Goal: Find contact information: Find contact information

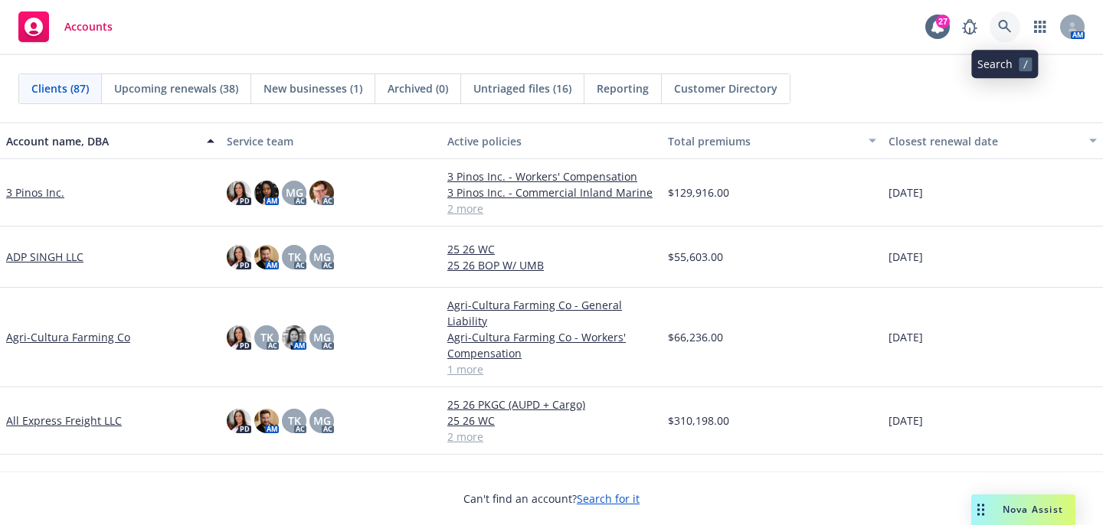
click at [1001, 25] on icon at bounding box center [1005, 27] width 14 height 14
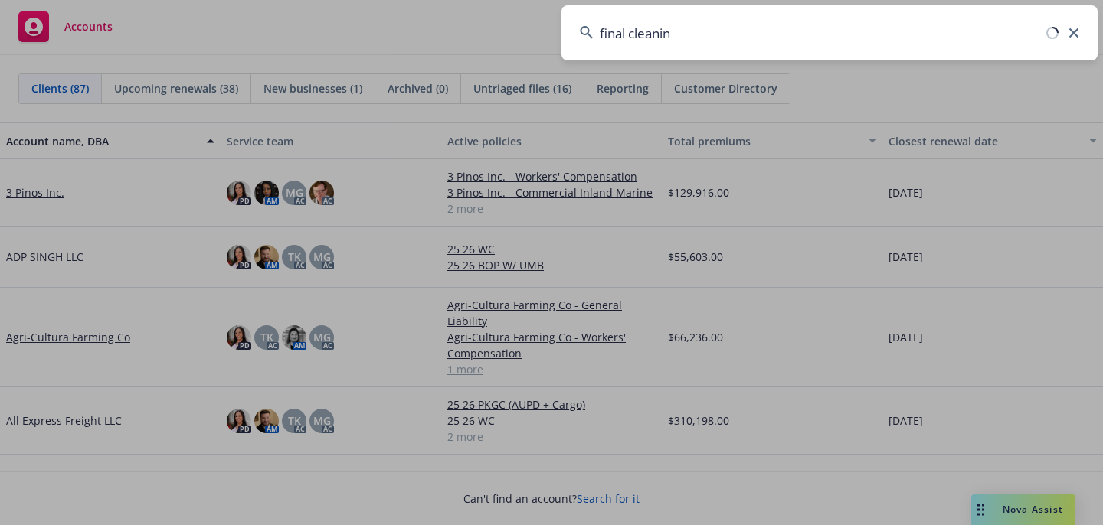
type input "final cleaning"
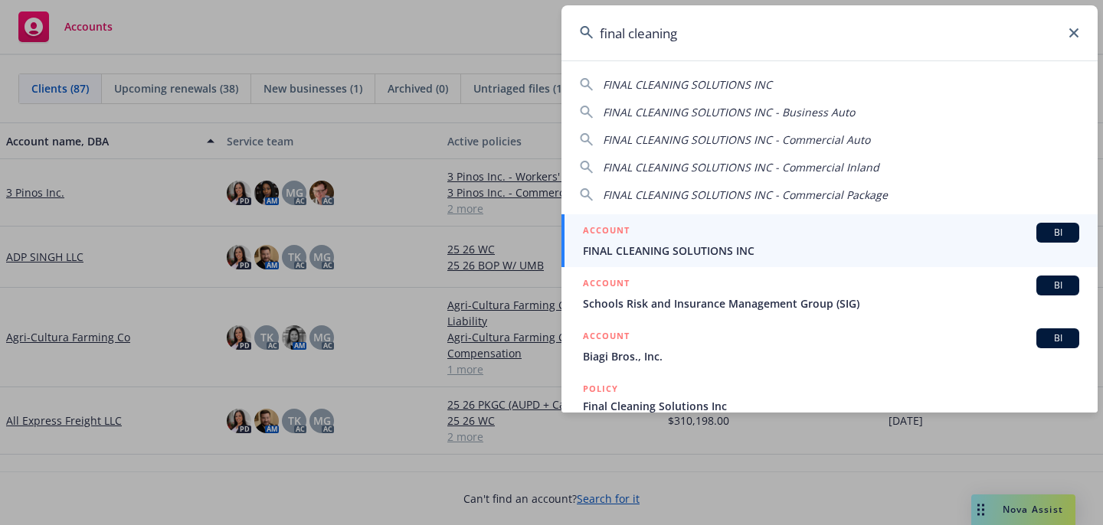
click at [744, 244] on span "FINAL CLEANING SOLUTIONS INC" at bounding box center [831, 251] width 496 height 16
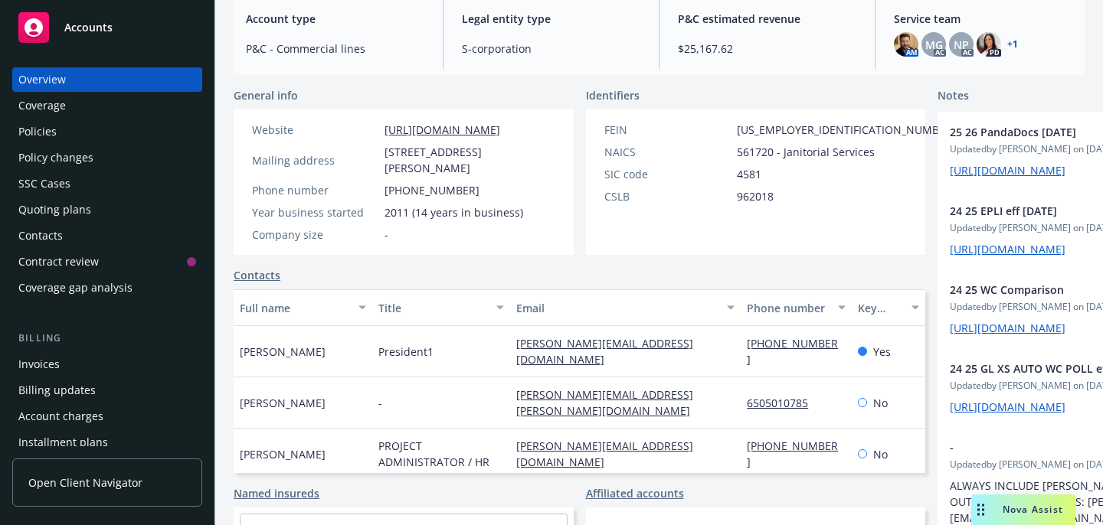
scroll to position [144, 0]
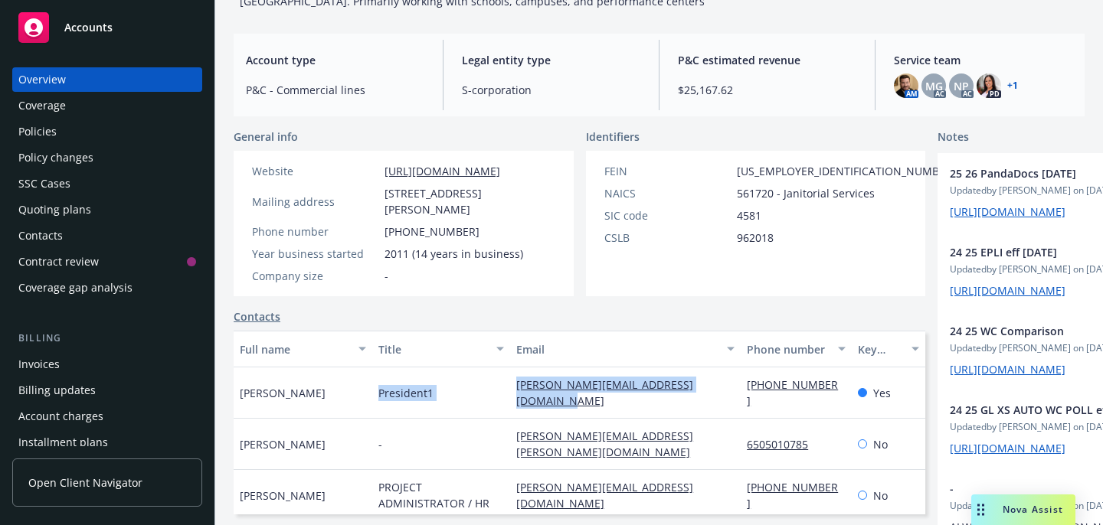
drag, startPoint x: 490, startPoint y: 365, endPoint x: 528, endPoint y: 384, distance: 42.1
click at [528, 384] on div "[PERSON_NAME] President1 [PERSON_NAME][EMAIL_ADDRESS][DOMAIN_NAME] [PHONE_NUMBE…" at bounding box center [580, 393] width 692 height 51
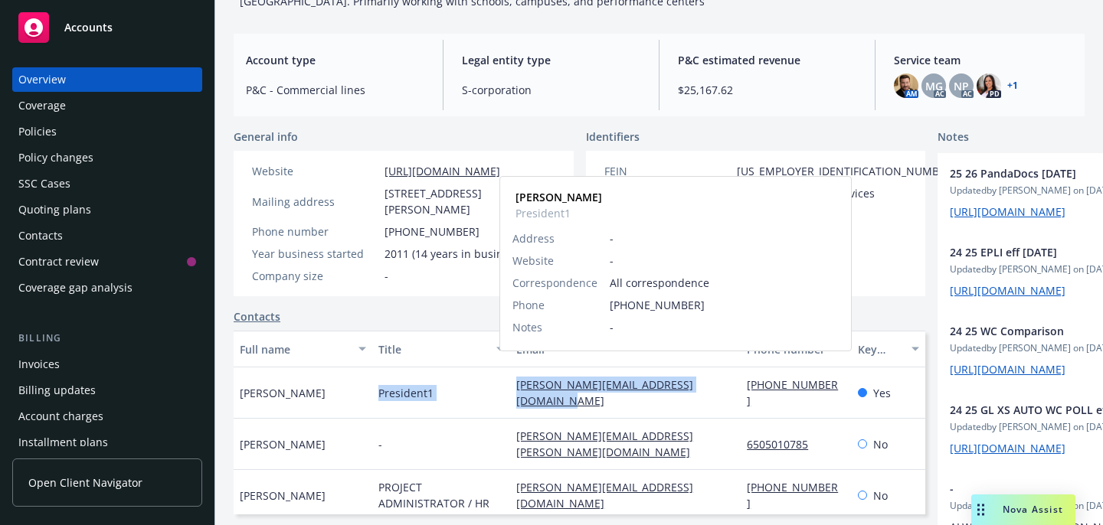
click at [522, 381] on div "[PERSON_NAME][EMAIL_ADDRESS][DOMAIN_NAME]" at bounding box center [625, 393] width 218 height 32
drag, startPoint x: 522, startPoint y: 381, endPoint x: 500, endPoint y: 366, distance: 25.9
click at [516, 377] on div "[PERSON_NAME][EMAIL_ADDRESS][DOMAIN_NAME]" at bounding box center [625, 393] width 218 height 32
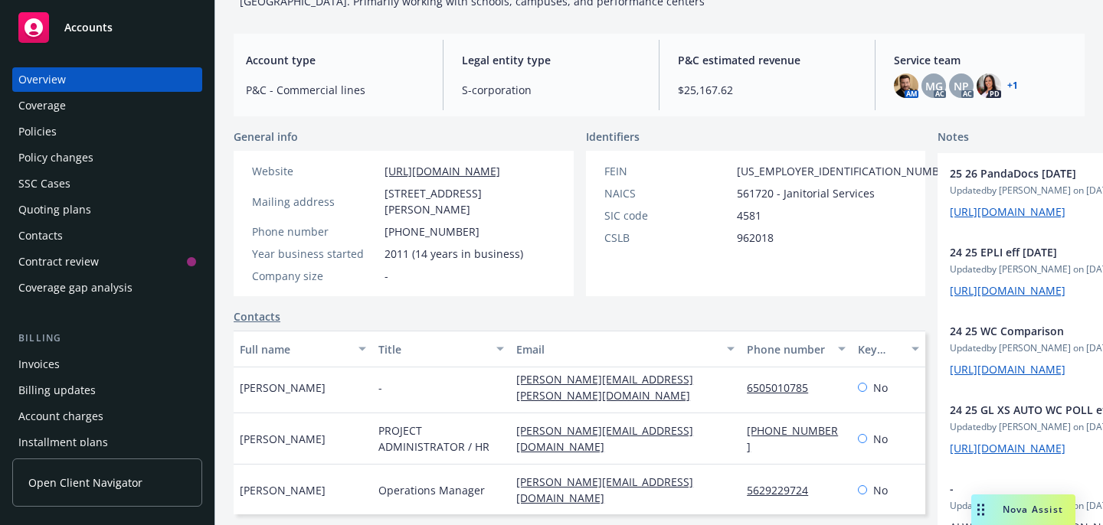
scroll to position [56, 0]
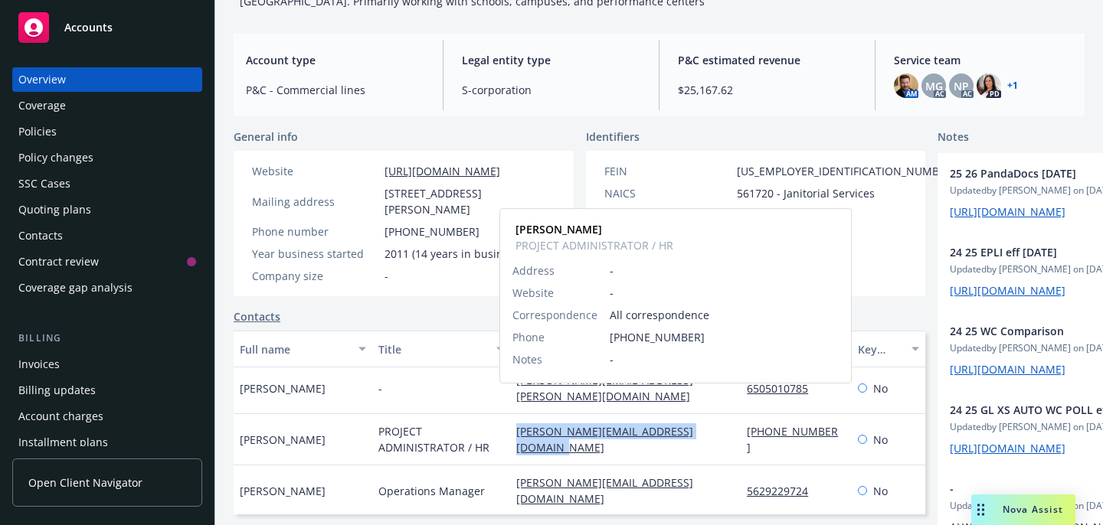
drag, startPoint x: 524, startPoint y: 418, endPoint x: 499, endPoint y: 405, distance: 27.7
click at [516, 424] on div "[PERSON_NAME][EMAIL_ADDRESS][DOMAIN_NAME]" at bounding box center [625, 440] width 218 height 32
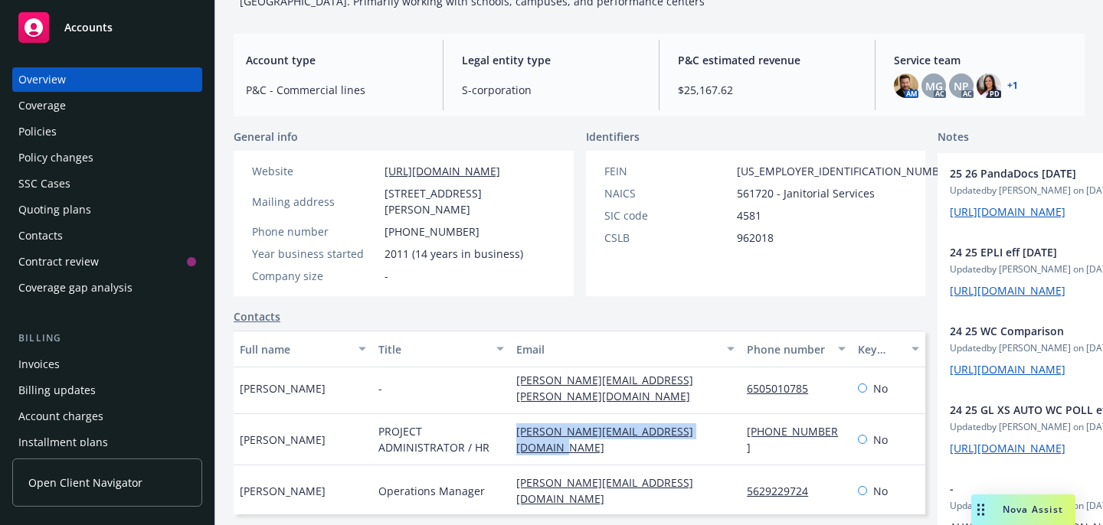
copy link "[PERSON_NAME][EMAIL_ADDRESS][DOMAIN_NAME]"
